Goal: Contribute content

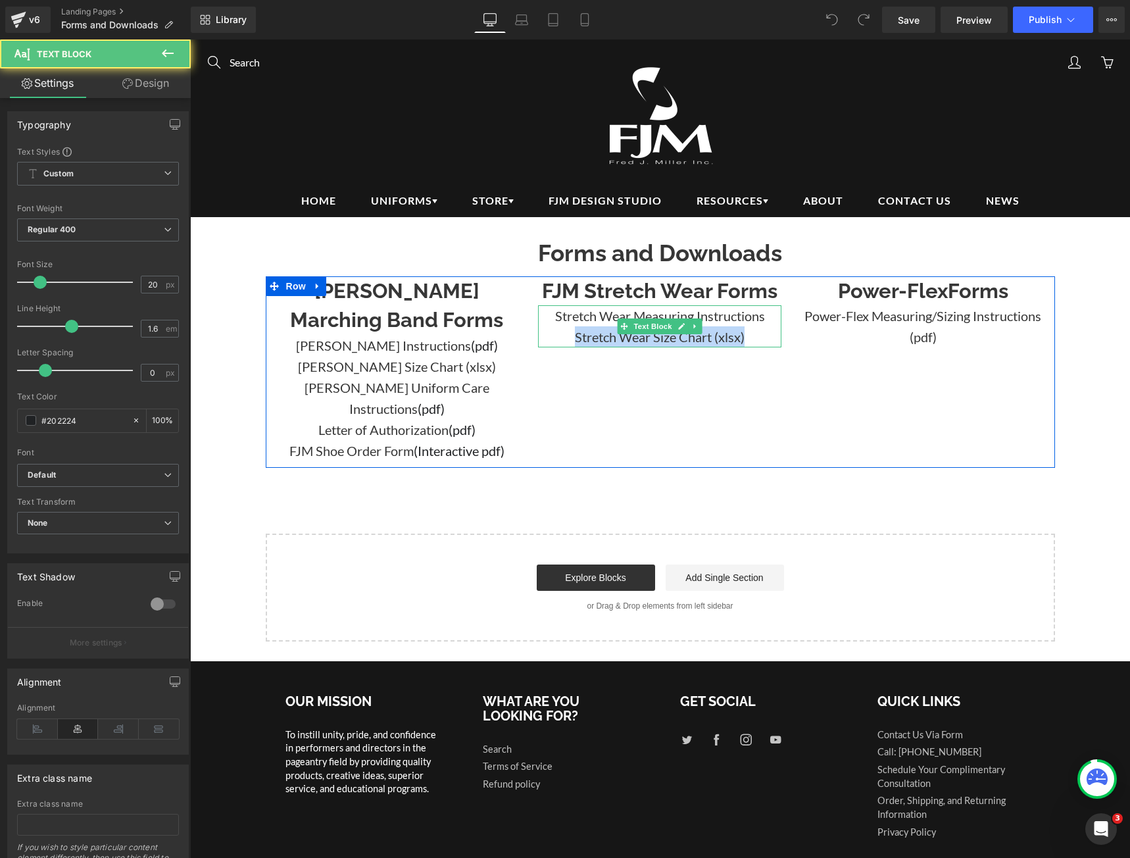
drag, startPoint x: 747, startPoint y: 335, endPoint x: 562, endPoint y: 339, distance: 184.3
click at [562, 339] on p "Stretch Wear Size Chart (xlsx)" at bounding box center [659, 336] width 243 height 21
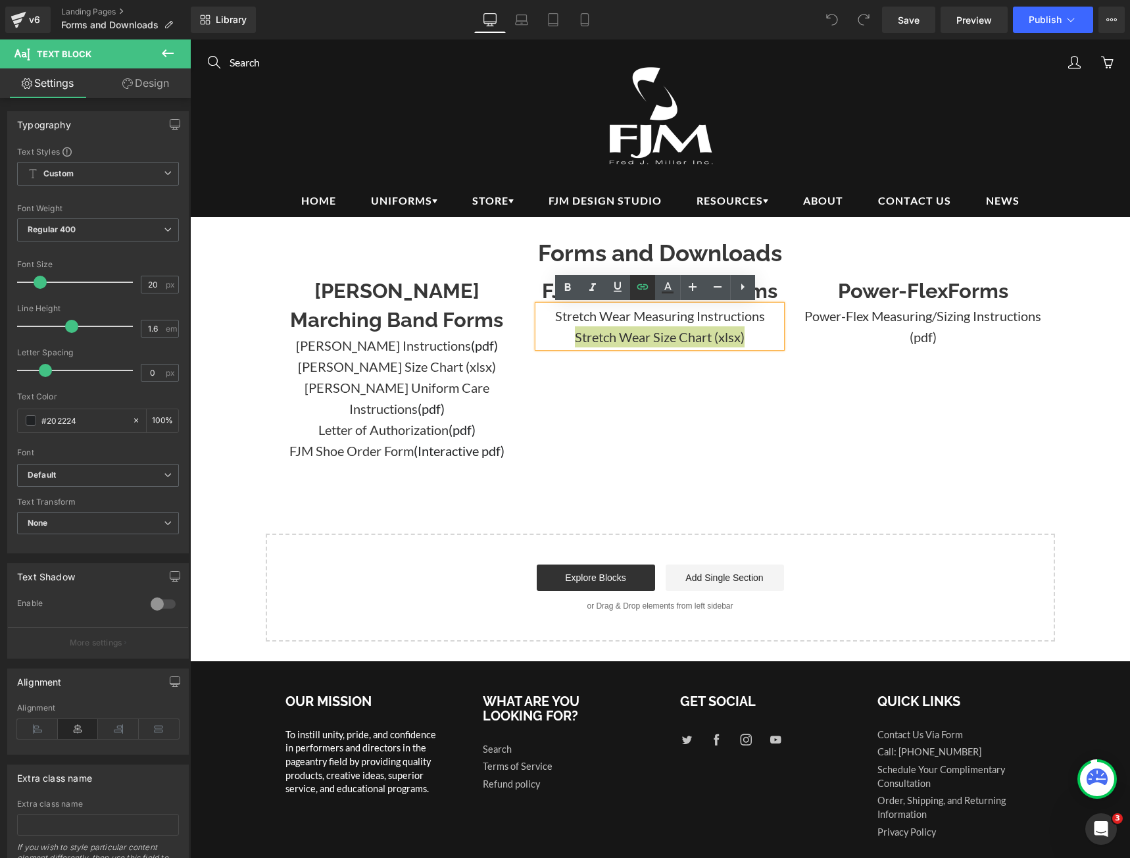
click at [646, 291] on icon at bounding box center [643, 287] width 16 height 16
click at [606, 366] on input "[URL][DOMAIN_NAME]" at bounding box center [615, 366] width 203 height 33
paste input "_2_1.xls?v=1760560961"
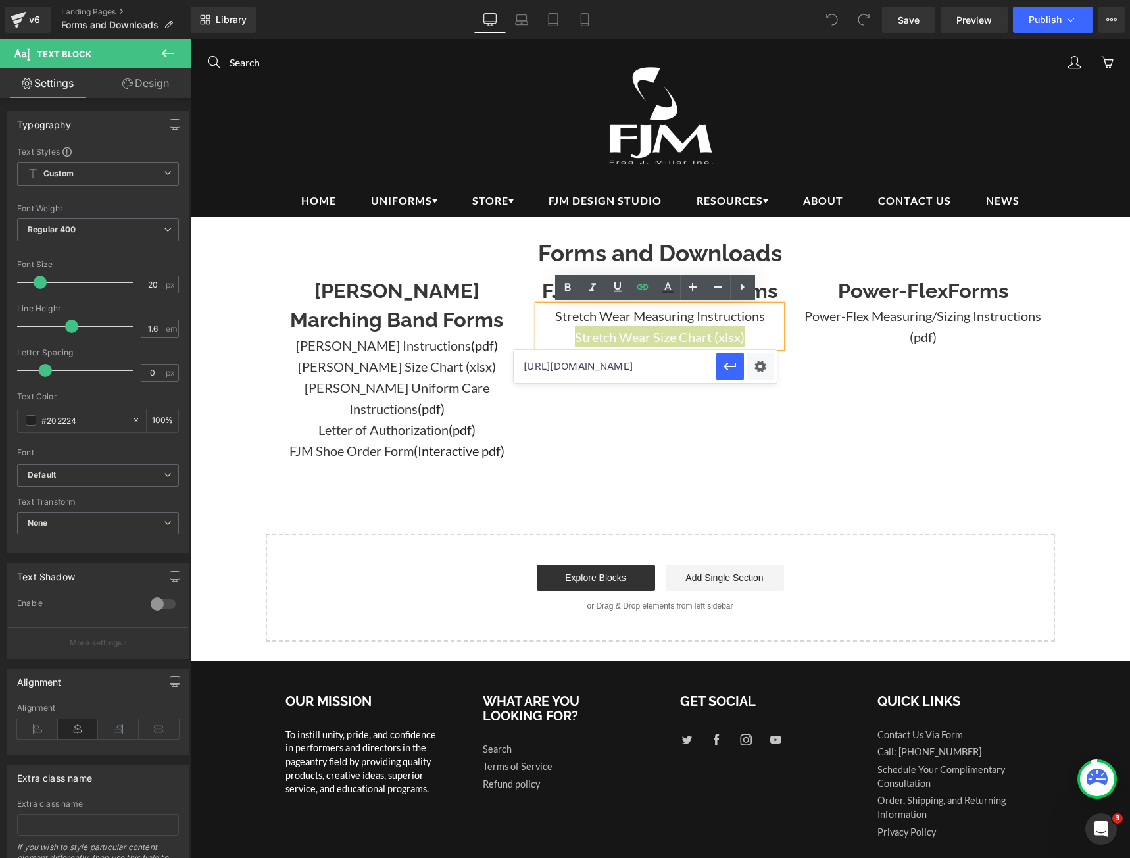
scroll to position [0, 316]
type input "[URL][DOMAIN_NAME]"
click at [737, 371] on icon "button" at bounding box center [730, 367] width 16 height 16
click at [1061, 11] on button "Publish" at bounding box center [1053, 20] width 80 height 26
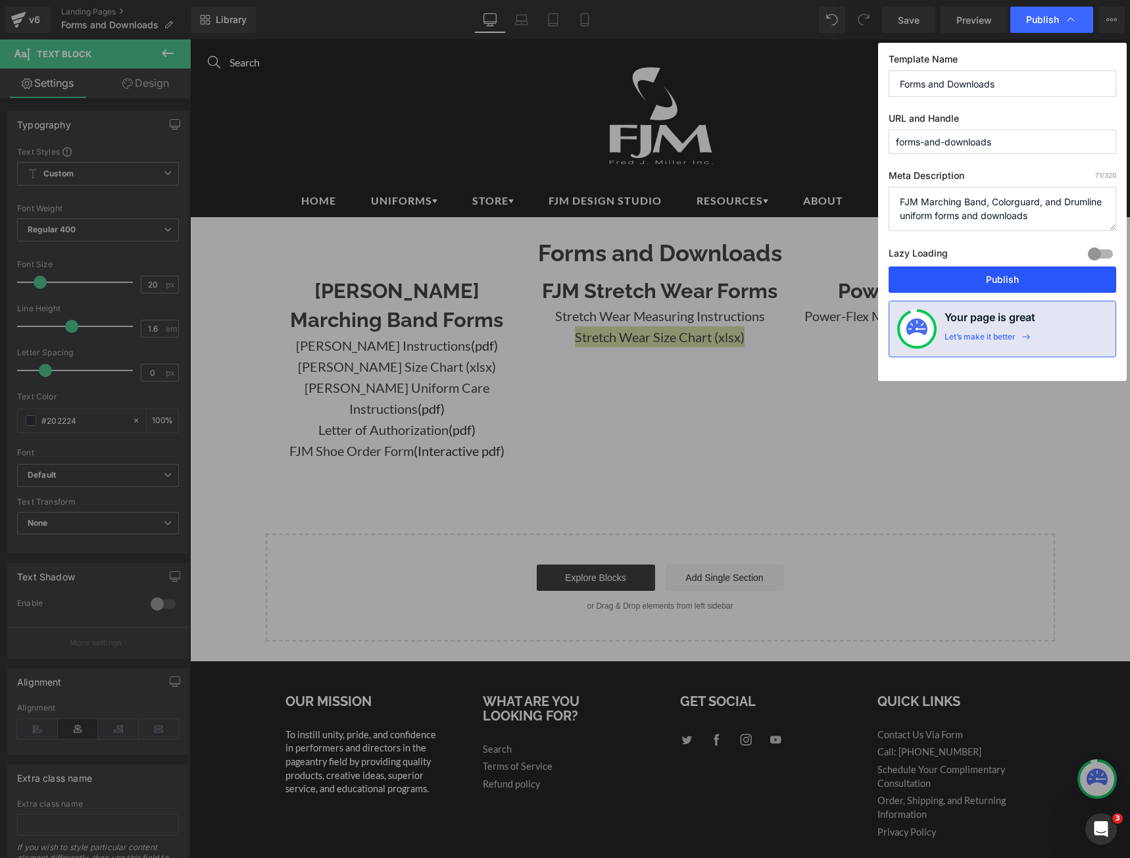
click at [1014, 276] on button "Publish" at bounding box center [1003, 279] width 228 height 26
